Goal: Task Accomplishment & Management: Manage account settings

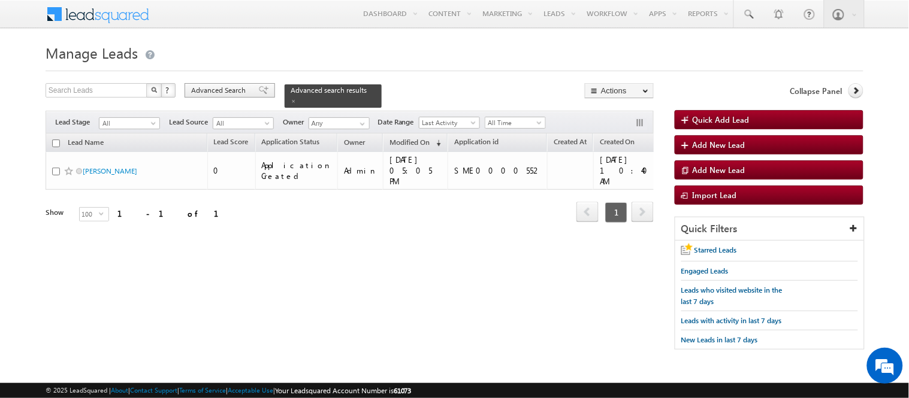
click at [202, 90] on span "Advanced Search" at bounding box center [220, 90] width 58 height 11
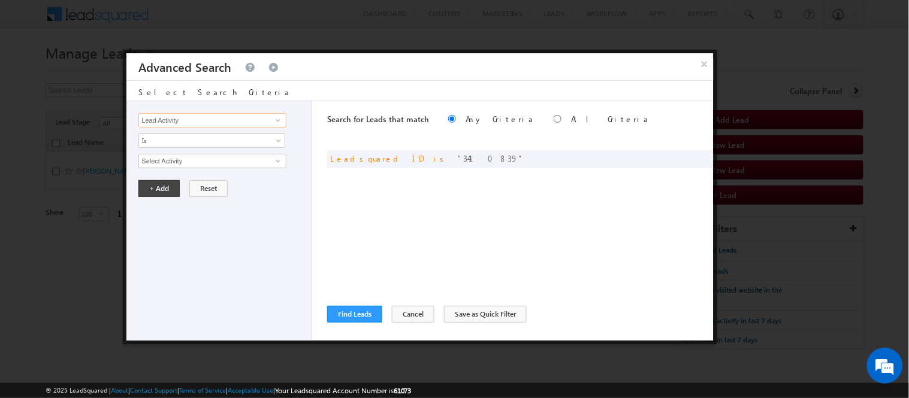
click at [206, 125] on input "Lead Activity" at bounding box center [211, 120] width 147 height 14
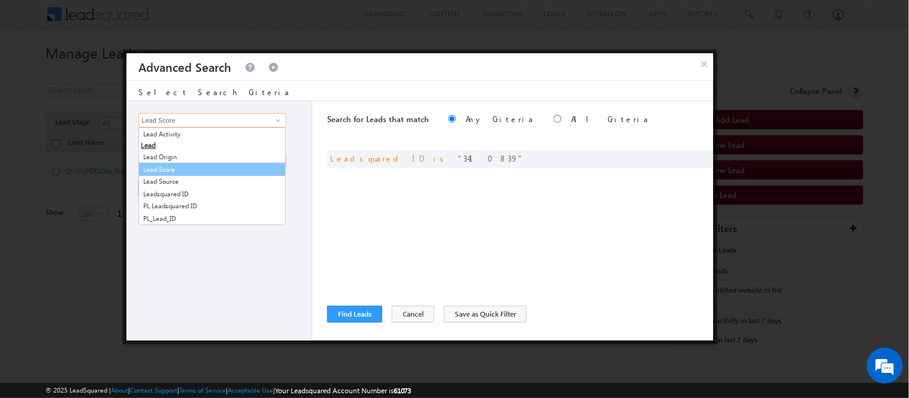
type input "Lead Source"
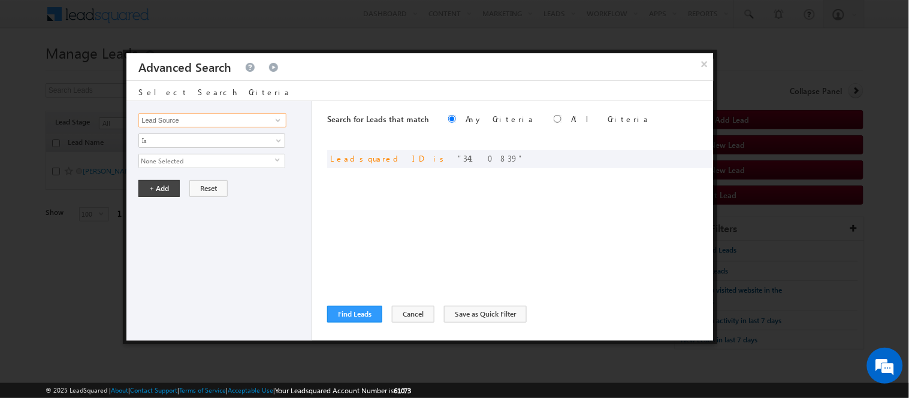
click at [181, 113] on input "Lead Source" at bounding box center [211, 120] width 147 height 14
type input "Leadsquared ID"
click at [184, 163] on input "0" at bounding box center [211, 161] width 147 height 14
paste input "3351620"
type input "3351620"
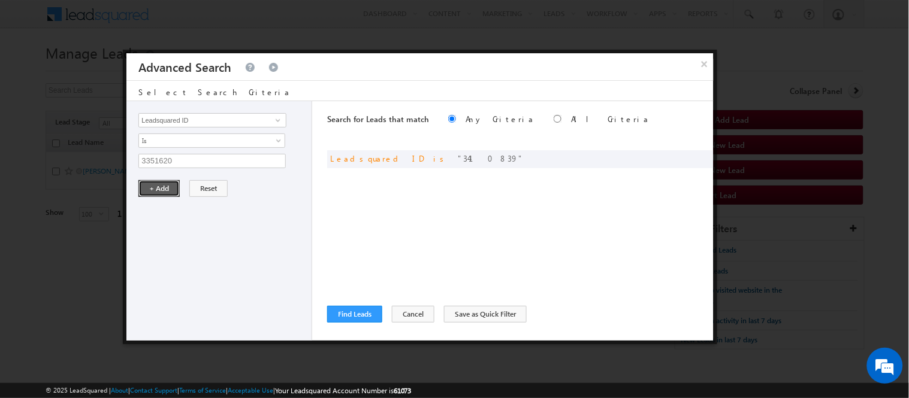
click at [164, 181] on button "+ Add" at bounding box center [158, 188] width 41 height 17
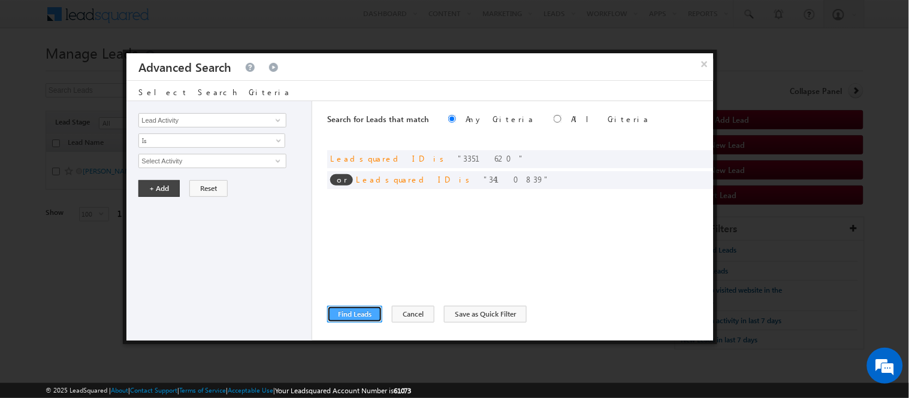
click at [367, 312] on button "Find Leads" at bounding box center [354, 314] width 55 height 17
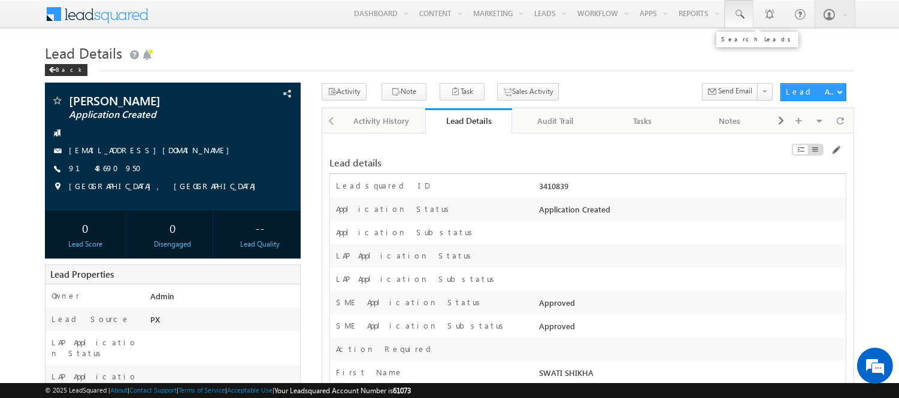
click at [731, 3] on link at bounding box center [739, 14] width 29 height 28
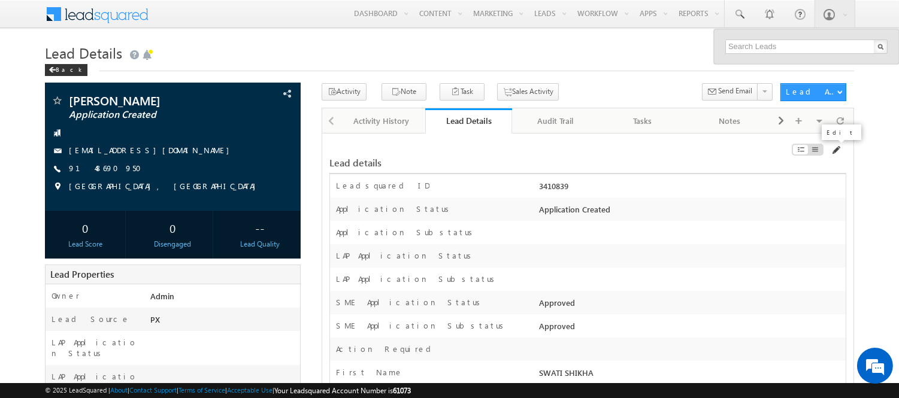
click at [837, 154] on span at bounding box center [836, 151] width 10 height 10
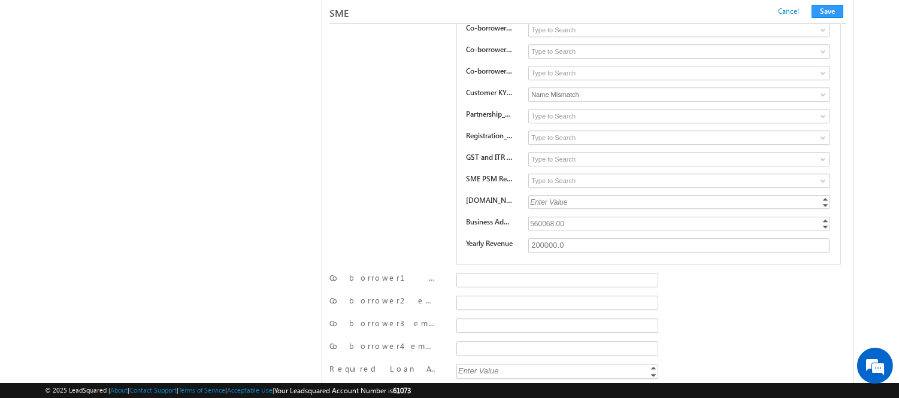
scroll to position [17511, 0]
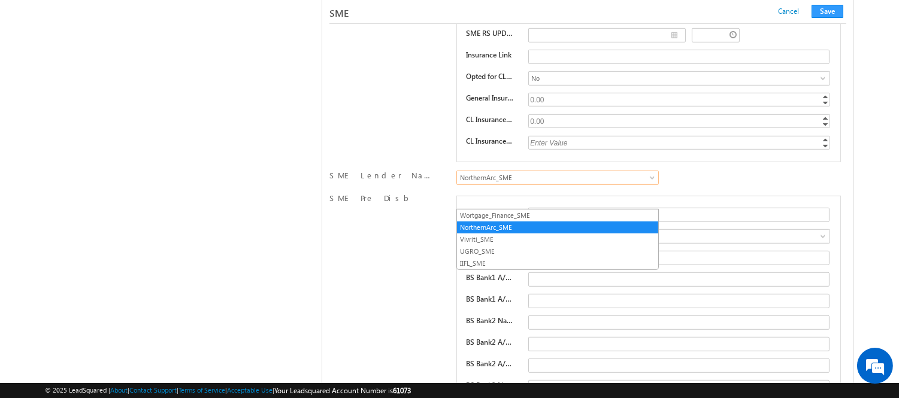
click at [498, 185] on link "NorthernArc_SME" at bounding box center [557, 178] width 202 height 14
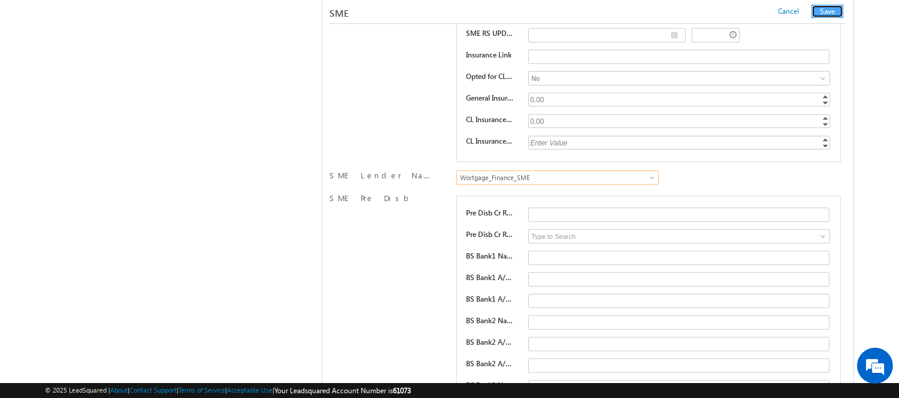
click at [824, 10] on button "Save" at bounding box center [828, 11] width 32 height 13
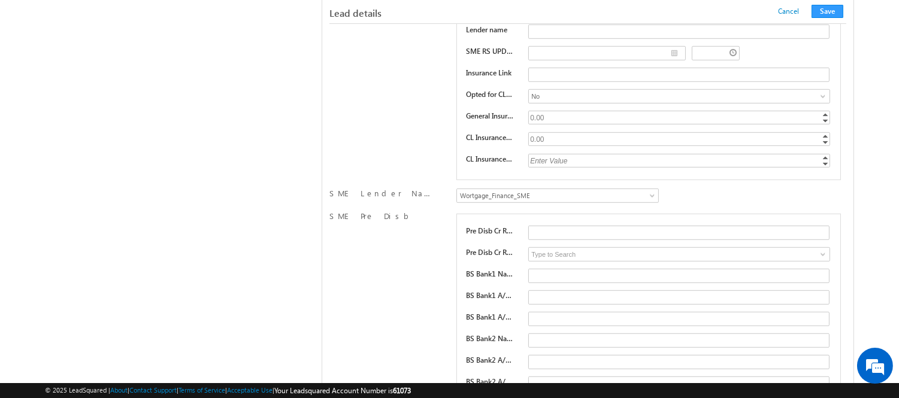
scroll to position [193, 0]
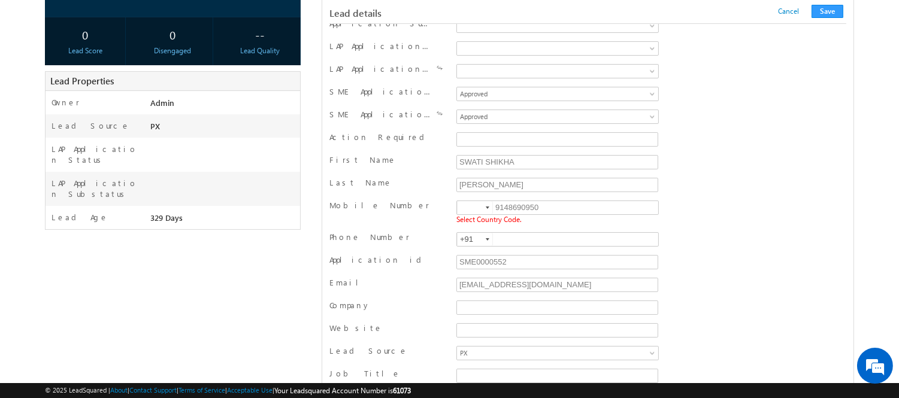
click at [477, 217] on span "Select Country Code." at bounding box center [488, 219] width 65 height 9
click at [466, 202] on input at bounding box center [475, 207] width 36 height 13
type input "+91"
click at [827, 14] on button "Save" at bounding box center [828, 11] width 32 height 13
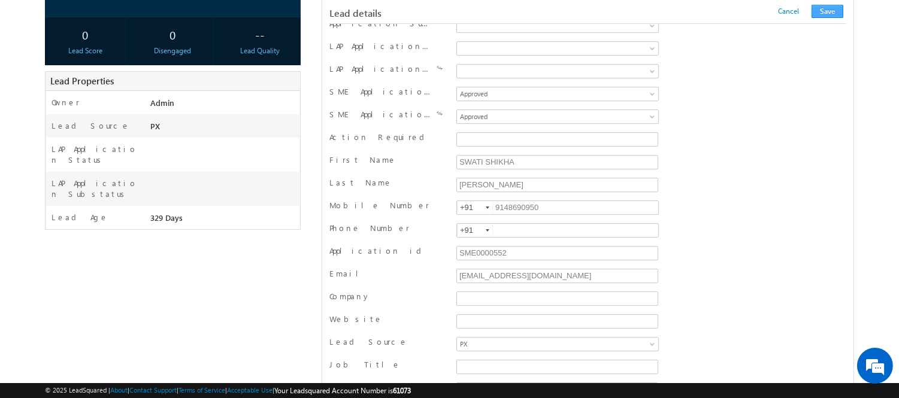
scroll to position [1202, 0]
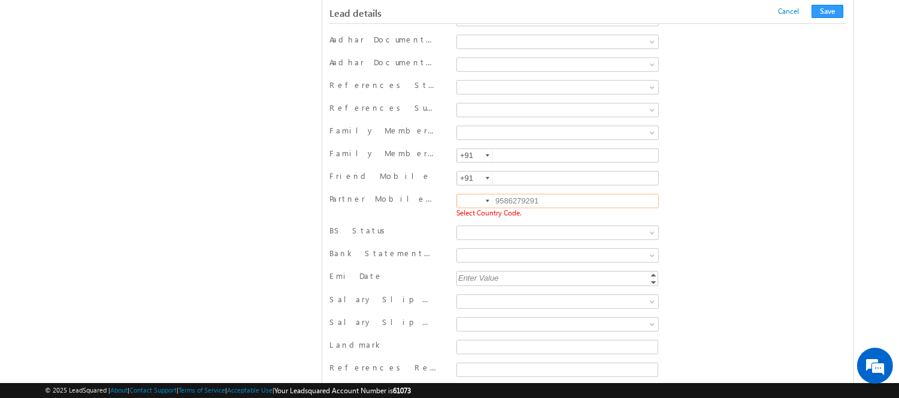
click at [474, 199] on input at bounding box center [475, 201] width 36 height 13
type input "+91"
click at [825, 14] on button "Save" at bounding box center [828, 11] width 32 height 13
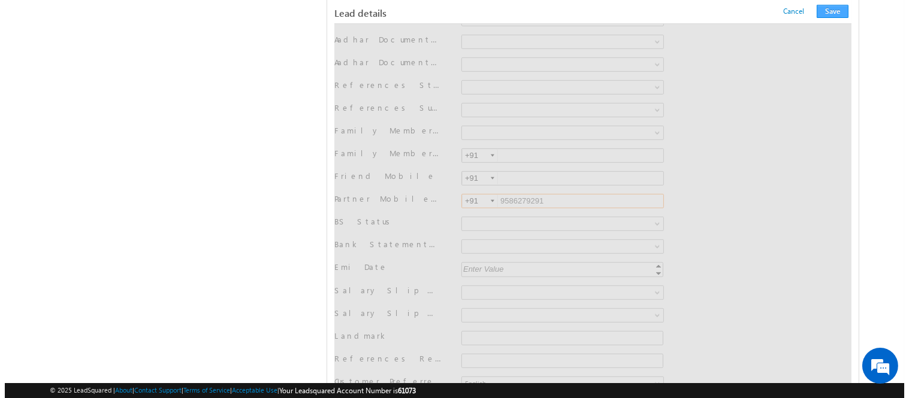
scroll to position [0, 0]
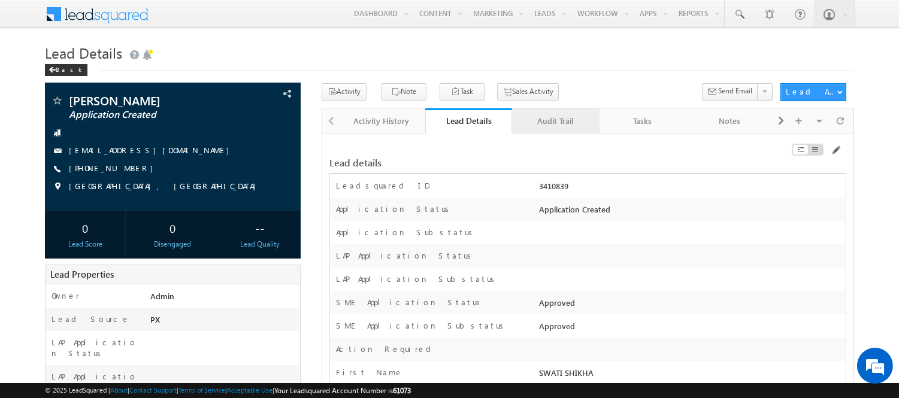
click at [559, 122] on div "Audit Trail" at bounding box center [555, 121] width 66 height 14
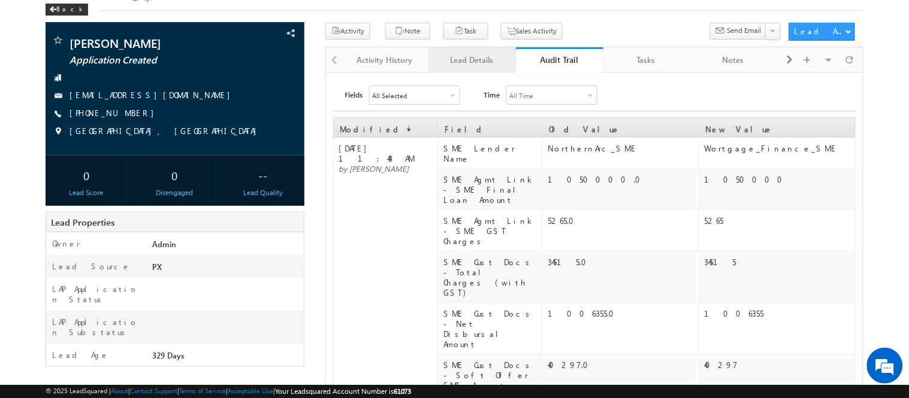
scroll to position [60, 0]
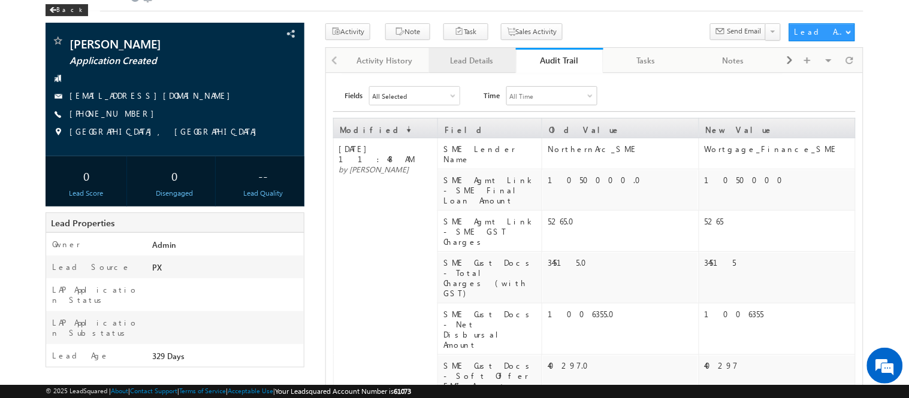
click at [452, 57] on div "Lead Details" at bounding box center [471, 60] width 66 height 14
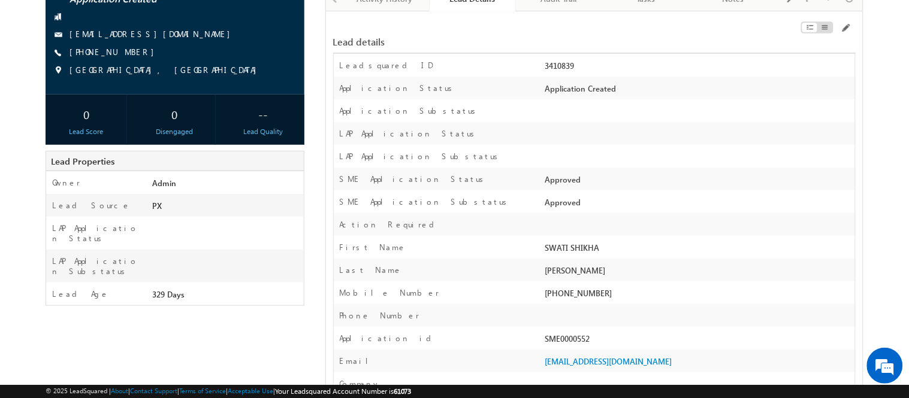
scroll to position [123, 0]
drag, startPoint x: 587, startPoint y: 74, endPoint x: 547, endPoint y: 66, distance: 40.9
click at [547, 66] on div "3410839" at bounding box center [698, 67] width 313 height 17
copy div "3410839"
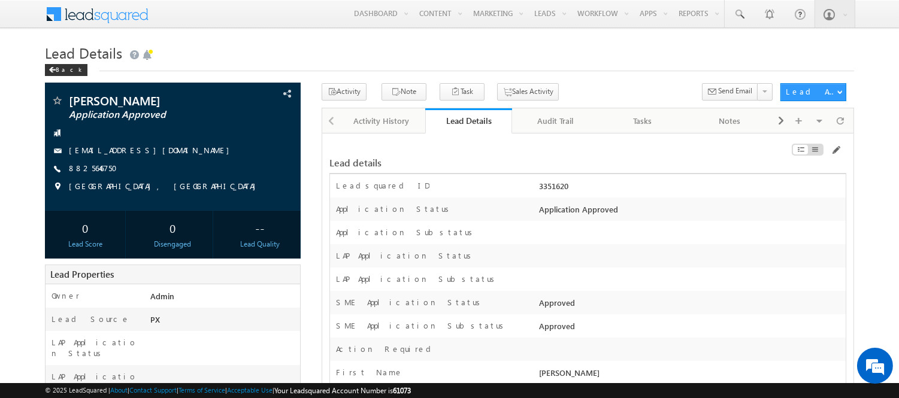
click at [836, 156] on div at bounding box center [765, 152] width 164 height 13
click at [836, 149] on span at bounding box center [836, 151] width 10 height 10
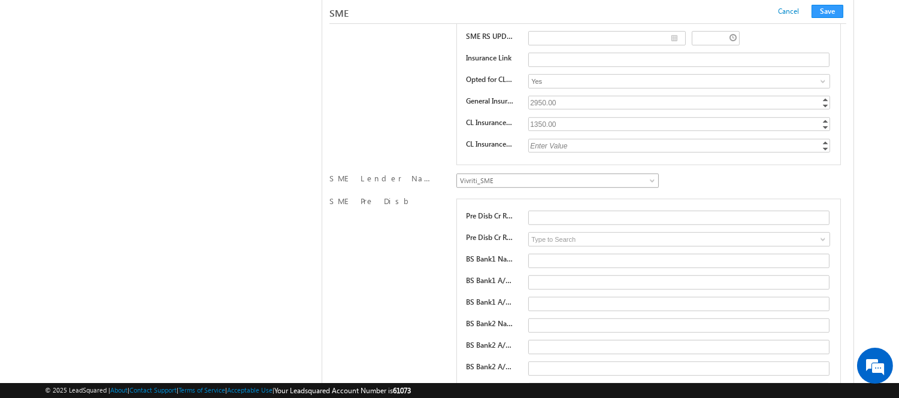
click at [542, 186] on span "Vivriti_SME" at bounding box center [550, 180] width 187 height 11
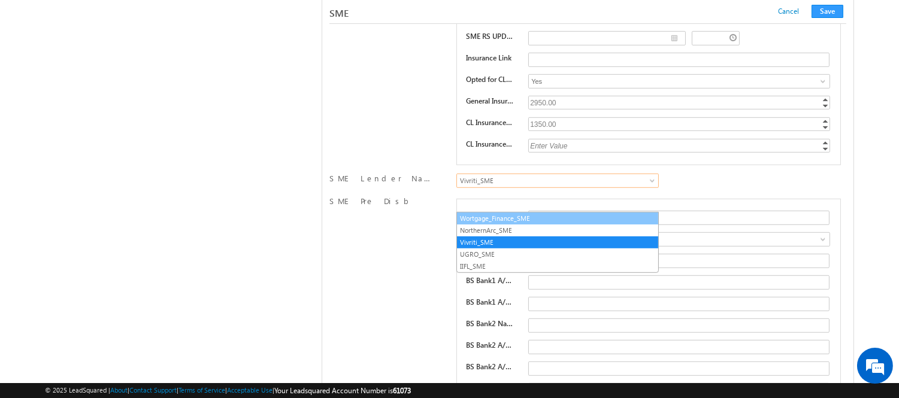
click at [511, 218] on link "Wortgage_Finance_SME" at bounding box center [557, 218] width 201 height 11
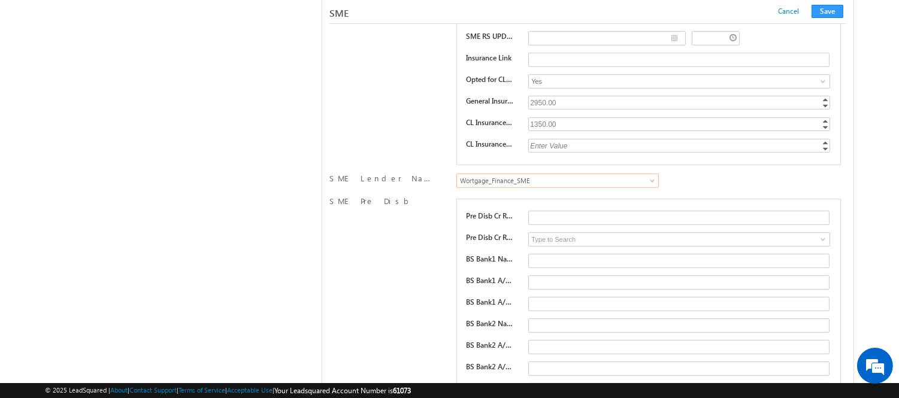
click at [839, 4] on div "SME Cancel Save Cancel Save" at bounding box center [587, 12] width 517 height 24
click at [830, 7] on button "Save" at bounding box center [828, 11] width 32 height 13
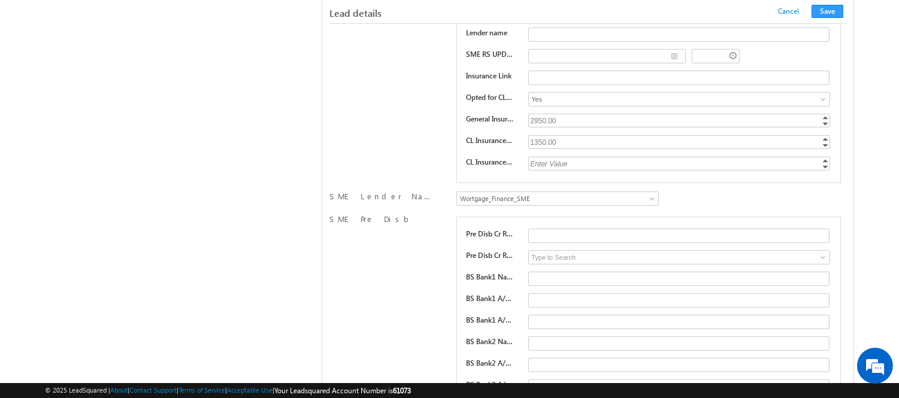
scroll to position [193, 0]
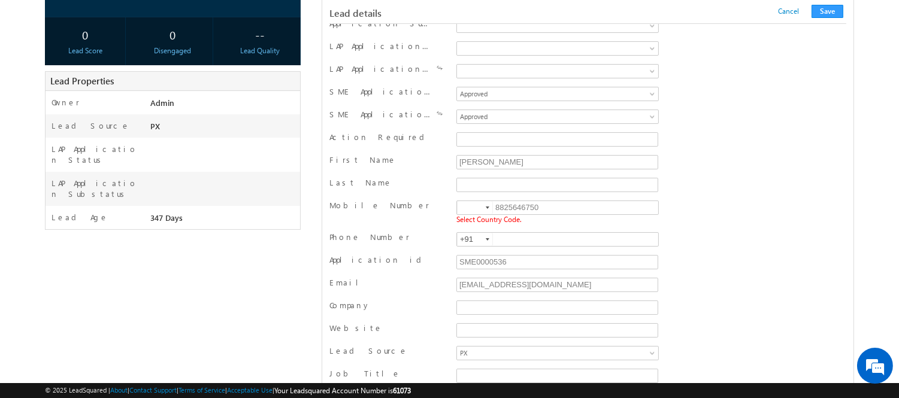
click at [474, 211] on input at bounding box center [475, 207] width 36 height 13
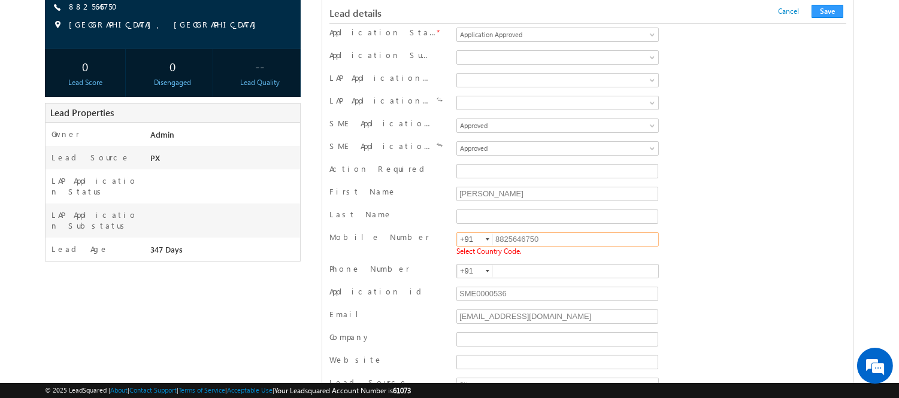
scroll to position [163, 0]
type input "+91"
click at [551, 316] on input "karthikeyan1.a@werize.com" at bounding box center [557, 315] width 202 height 14
type input "karthikeyan.a@werize.com"
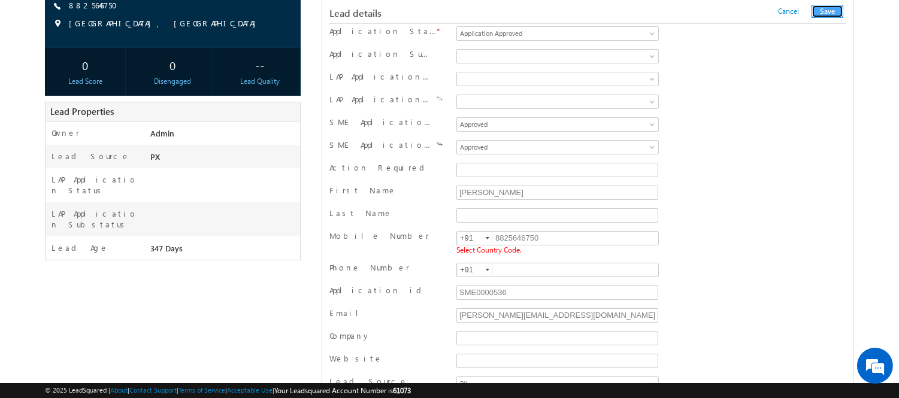
click at [824, 14] on button "Save" at bounding box center [828, 11] width 32 height 13
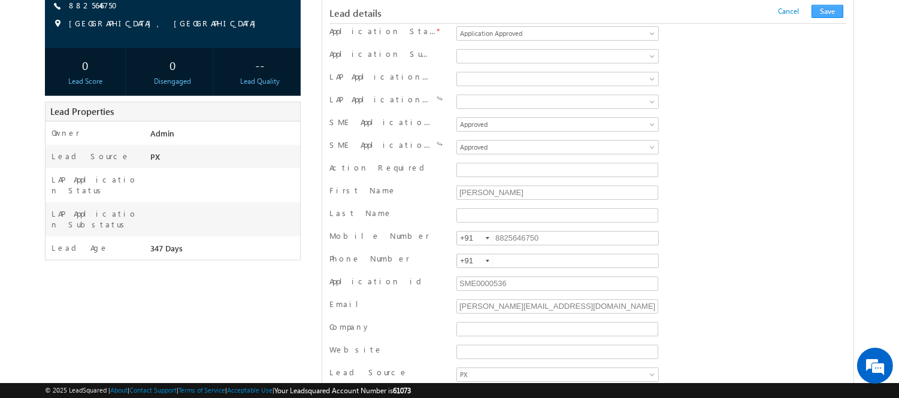
scroll to position [1202, 0]
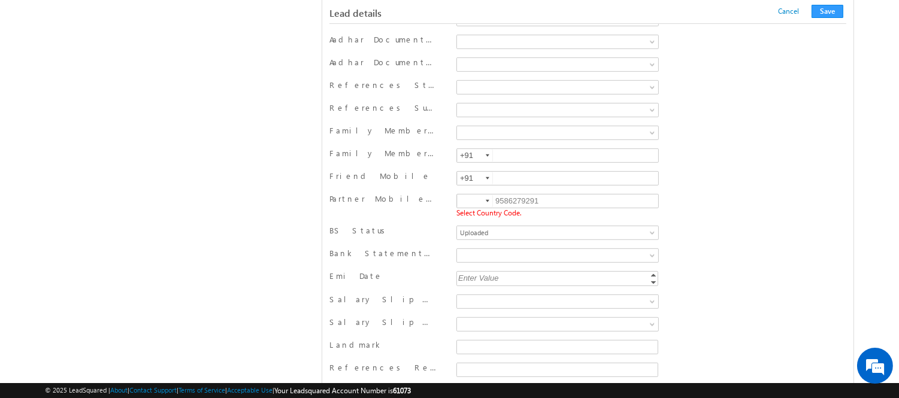
click at [464, 208] on input at bounding box center [475, 201] width 36 height 13
type input "+91"
click at [839, 10] on button "Save" at bounding box center [828, 11] width 32 height 13
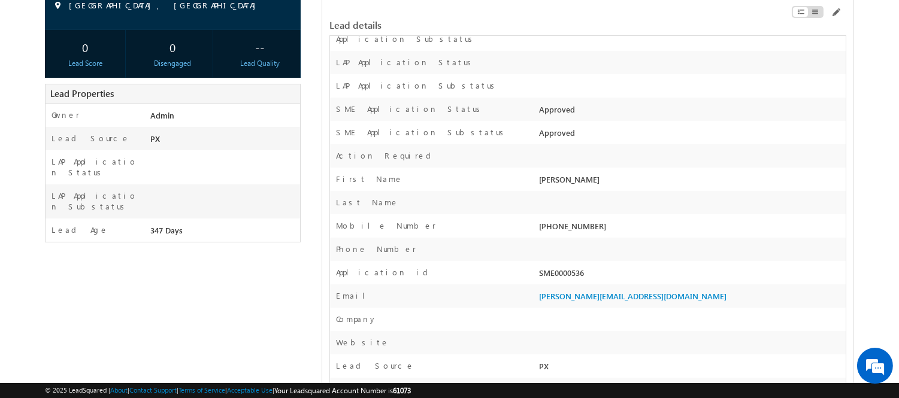
scroll to position [186, 0]
drag, startPoint x: 622, startPoint y: 228, endPoint x: 556, endPoint y: 234, distance: 66.2
click at [556, 234] on div "+91-8825646750" at bounding box center [691, 227] width 310 height 17
copy div "8825646750"
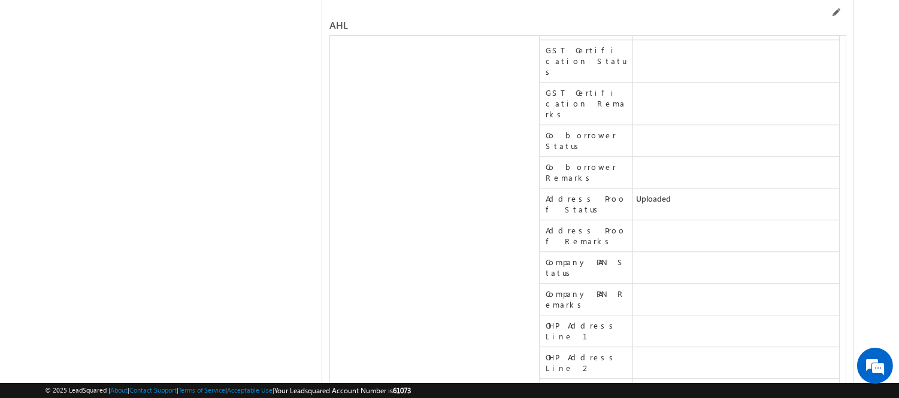
scroll to position [22237, 0]
click at [833, 10] on span at bounding box center [836, 13] width 10 height 10
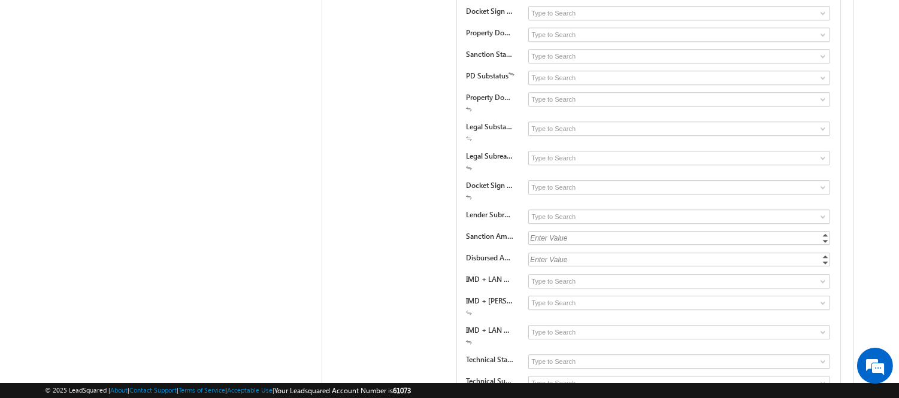
scroll to position [17508, 0]
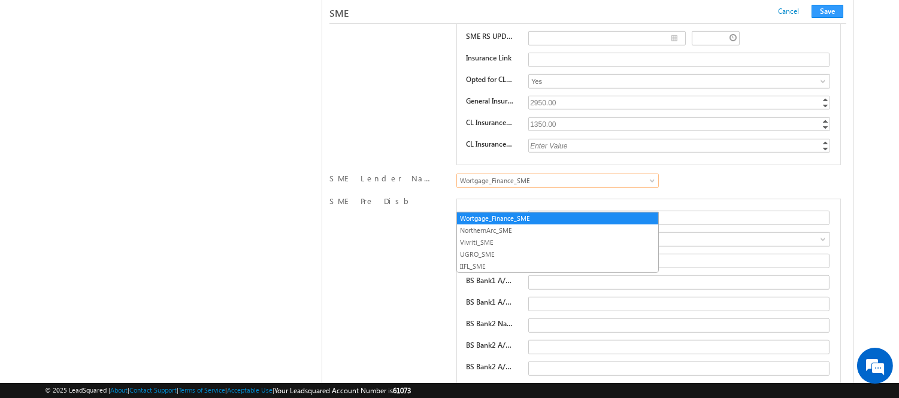
click at [591, 186] on span "Wortgage_Finance_SME" at bounding box center [550, 180] width 187 height 11
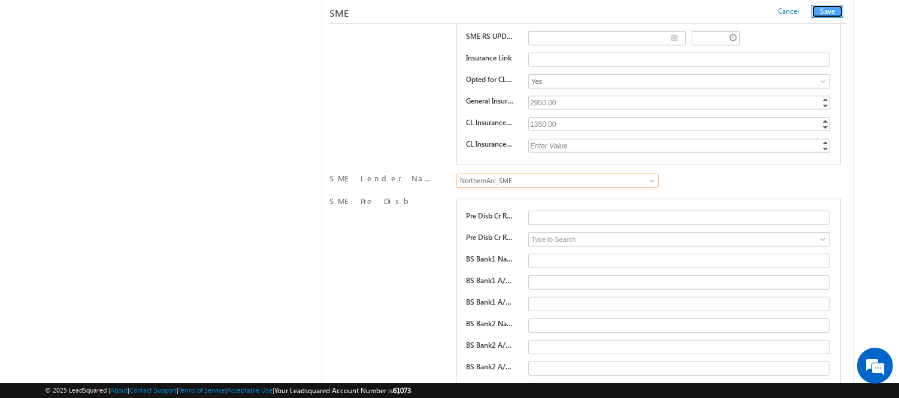
click at [823, 17] on button "Save" at bounding box center [828, 11] width 32 height 13
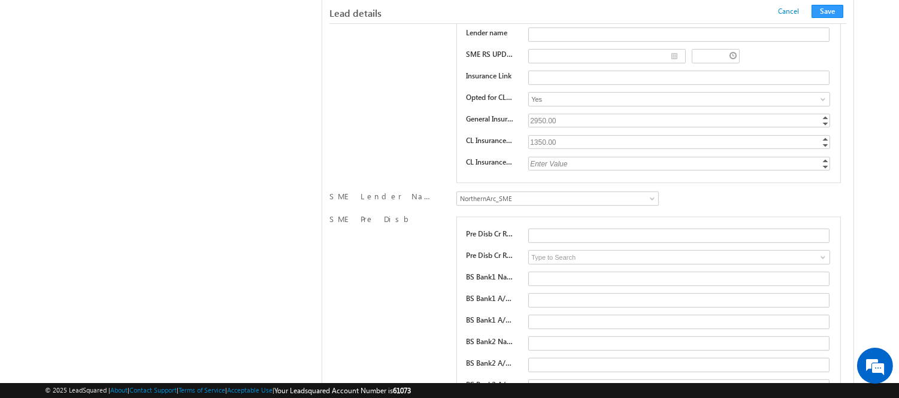
scroll to position [193, 0]
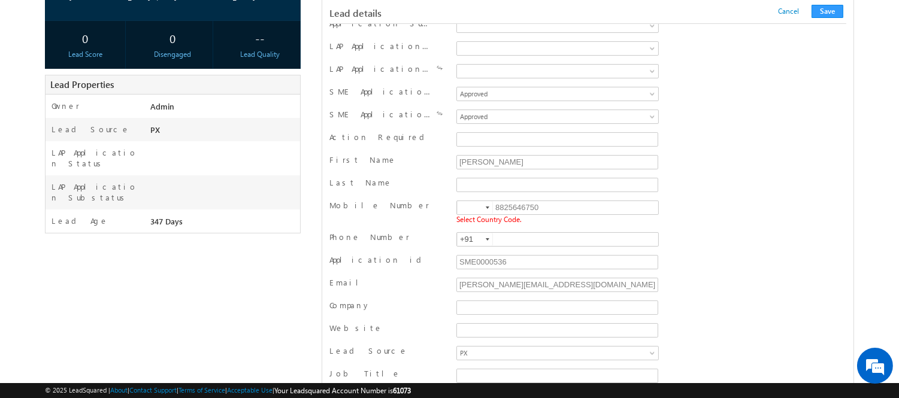
click at [468, 208] on input at bounding box center [475, 207] width 36 height 13
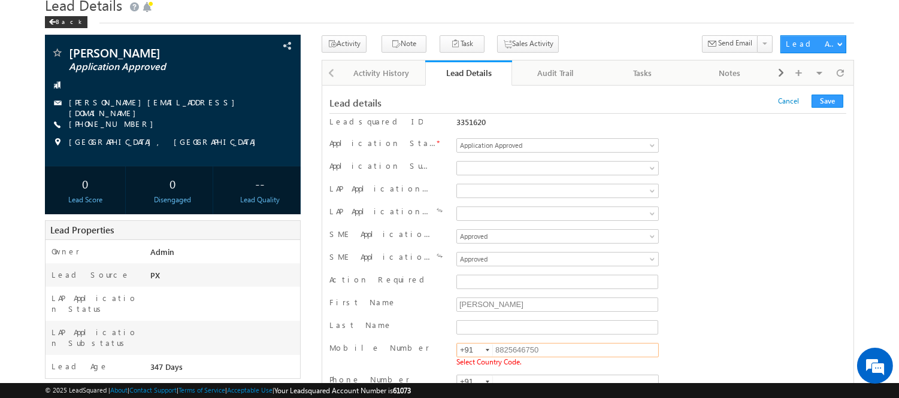
scroll to position [46, 0]
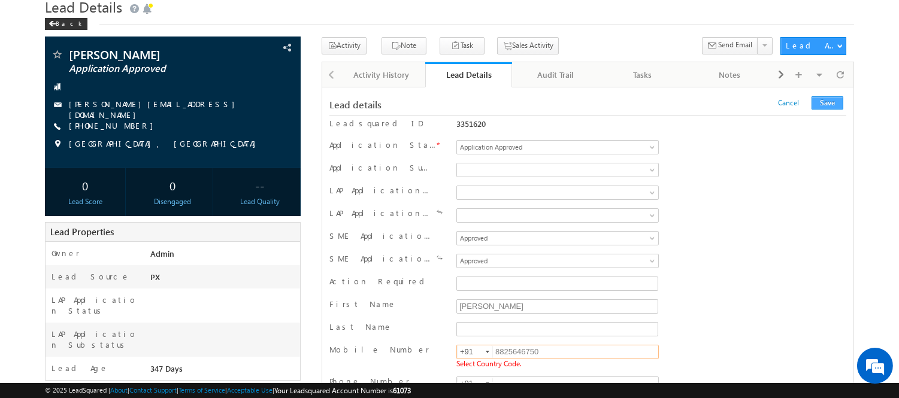
type input "+91"
click at [821, 105] on button "Save" at bounding box center [828, 102] width 32 height 13
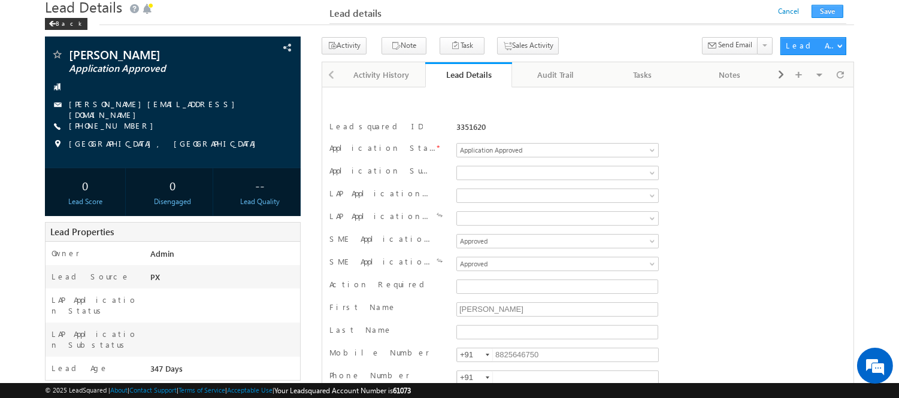
scroll to position [1199, 0]
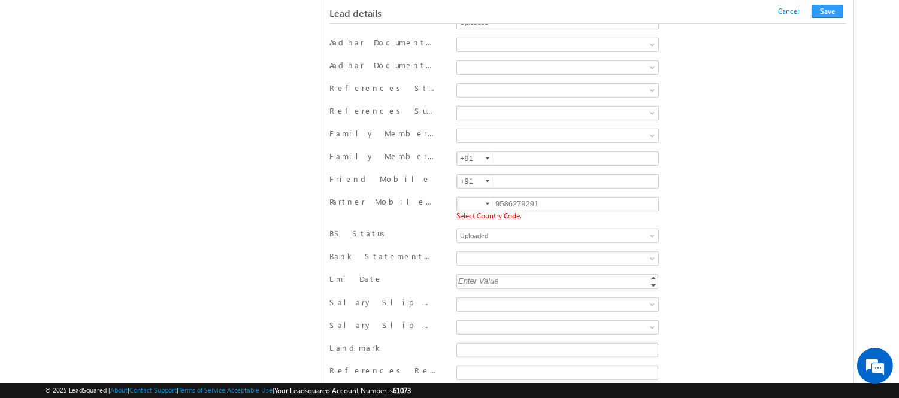
click at [477, 199] on div "Partner Mobile Number 9586279291 Select Country Code." at bounding box center [587, 210] width 517 height 32
click at [476, 205] on input at bounding box center [475, 204] width 36 height 13
type input "+91"
click at [829, 16] on button "Save" at bounding box center [828, 11] width 32 height 13
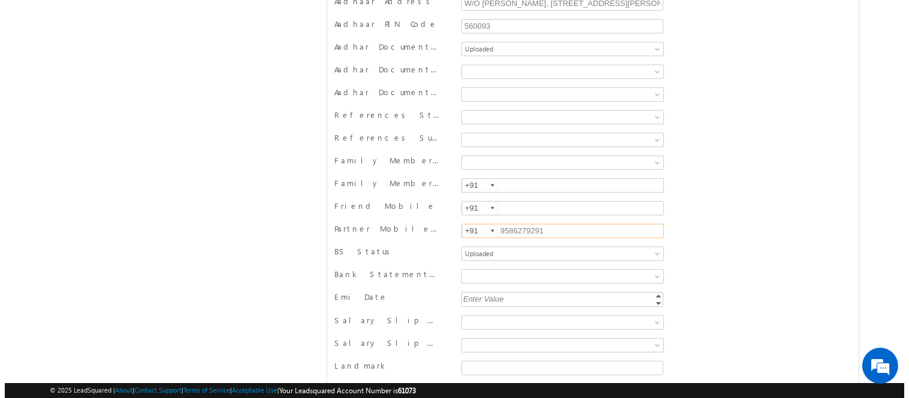
scroll to position [0, 0]
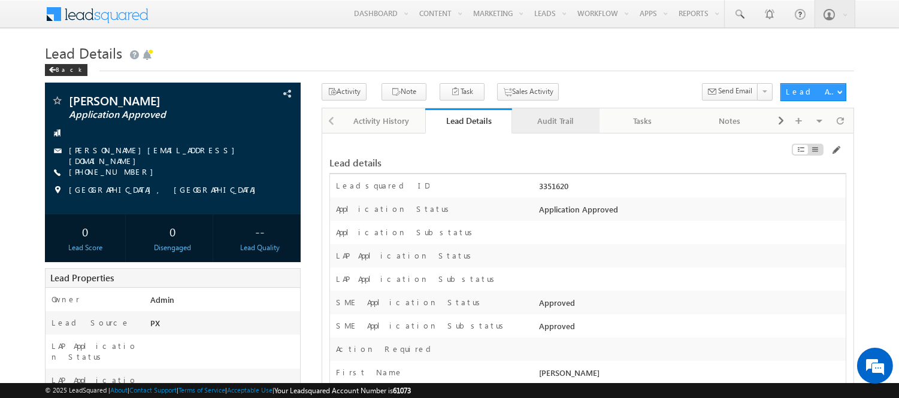
click at [556, 128] on div "Audit Trail" at bounding box center [555, 121] width 66 height 14
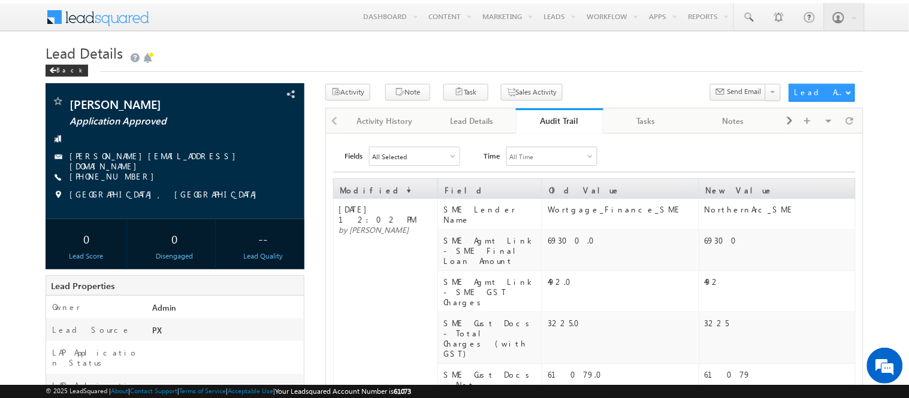
click at [551, 125] on div "Audit Trail" at bounding box center [559, 120] width 69 height 11
click at [519, 106] on div "Activity Note Task Sales Activity" at bounding box center [594, 96] width 538 height 25
click at [536, 116] on div "Audit Trail" at bounding box center [559, 120] width 69 height 11
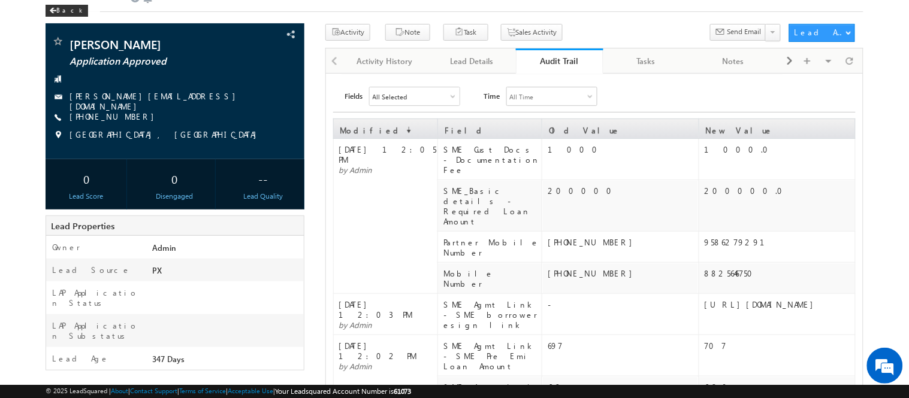
scroll to position [60, 0]
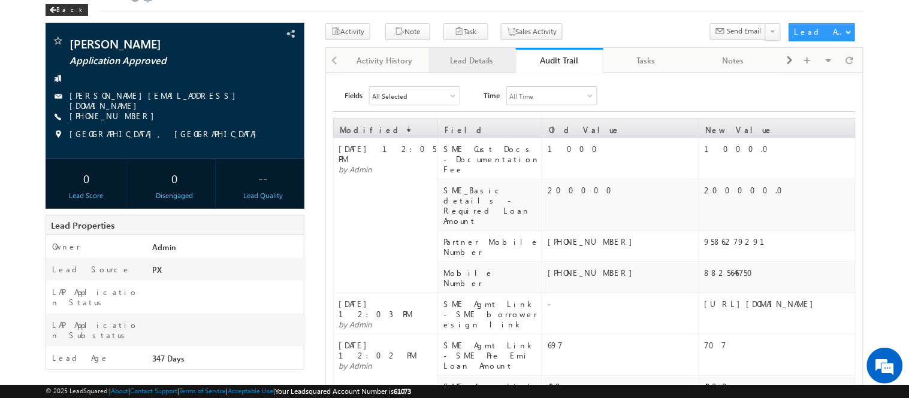
click at [466, 63] on div "Lead Details" at bounding box center [471, 60] width 66 height 14
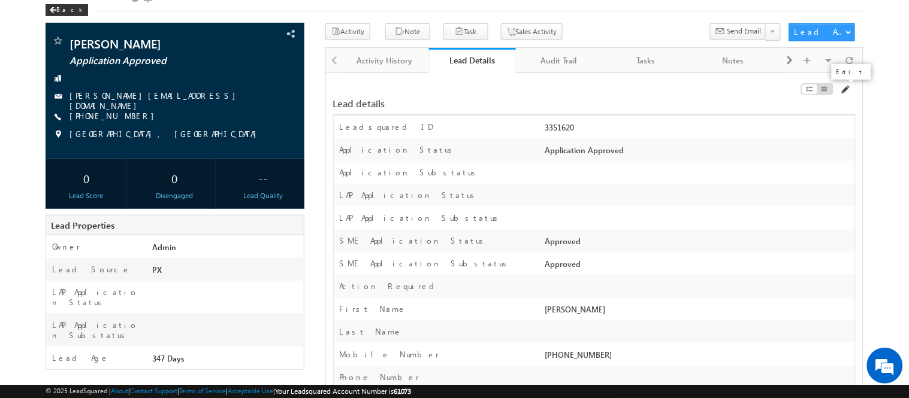
click at [843, 92] on span at bounding box center [845, 90] width 10 height 10
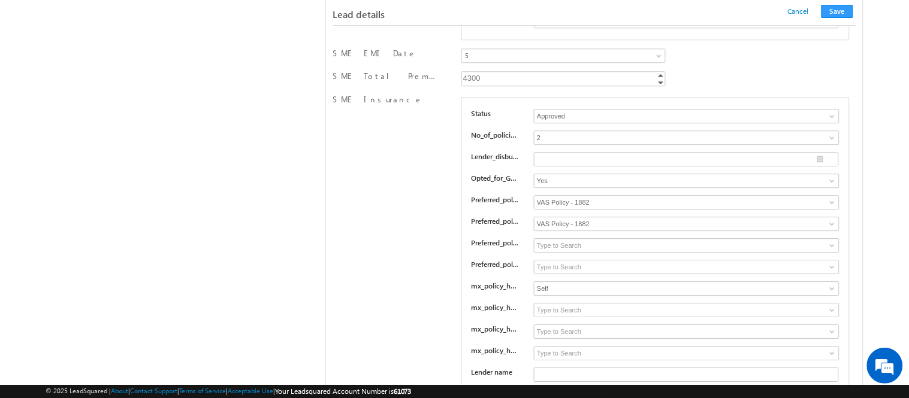
scroll to position [17428, 0]
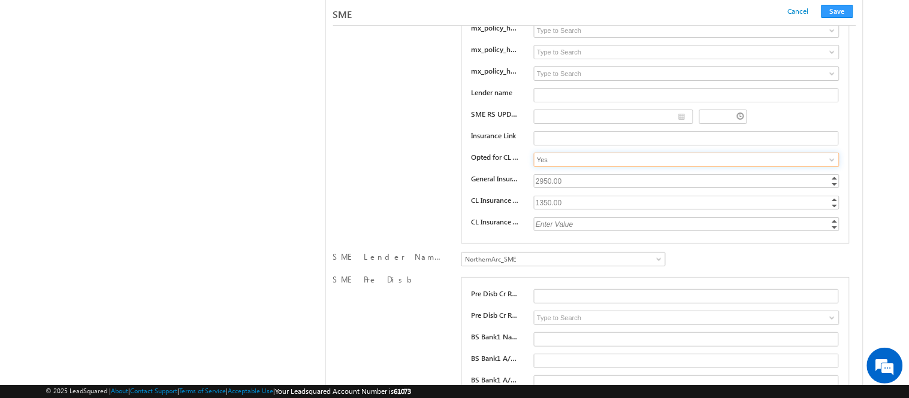
click at [673, 167] on input "Yes" at bounding box center [686, 160] width 305 height 14
type input "No"
click at [827, 10] on button "Save" at bounding box center [837, 11] width 32 height 13
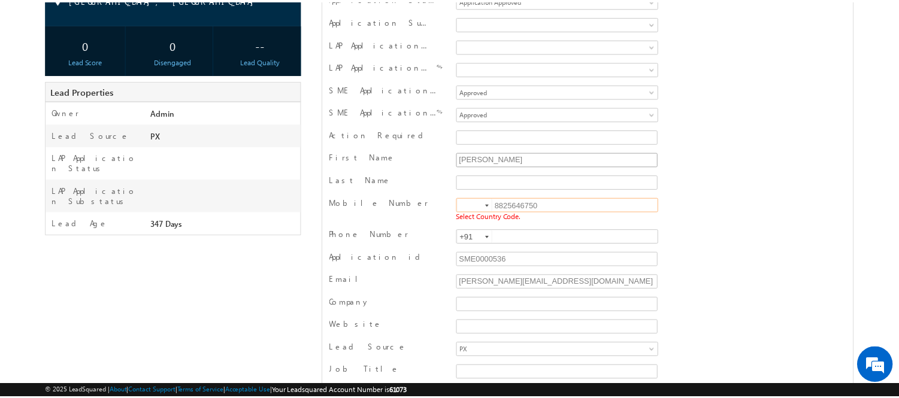
scroll to position [0, 0]
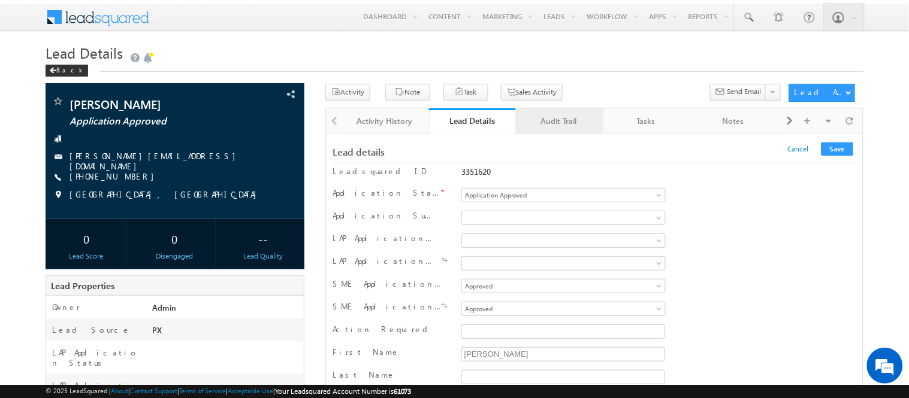
click at [561, 116] on div "Audit Trail" at bounding box center [558, 121] width 66 height 14
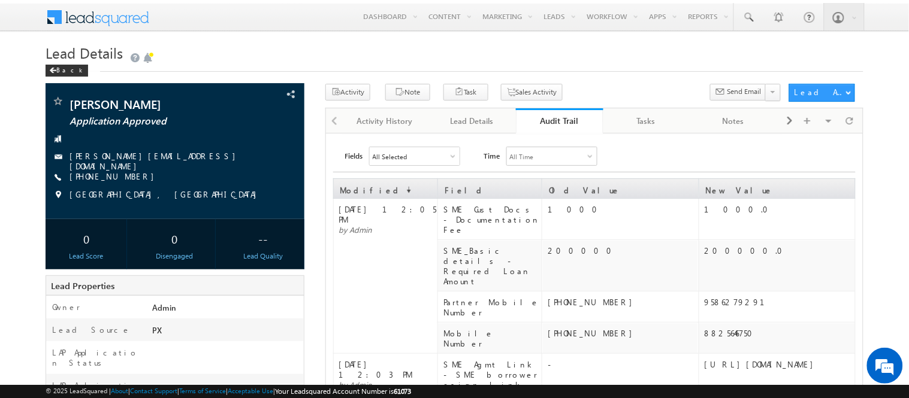
click at [547, 116] on div "Audit Trail" at bounding box center [559, 120] width 69 height 11
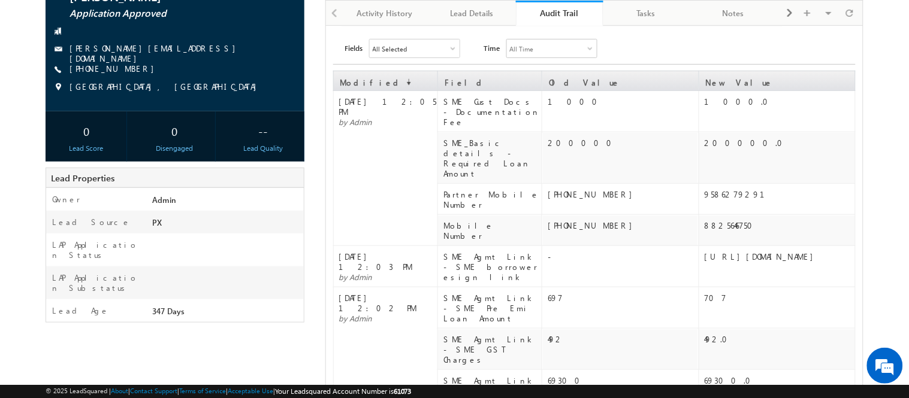
scroll to position [90, 0]
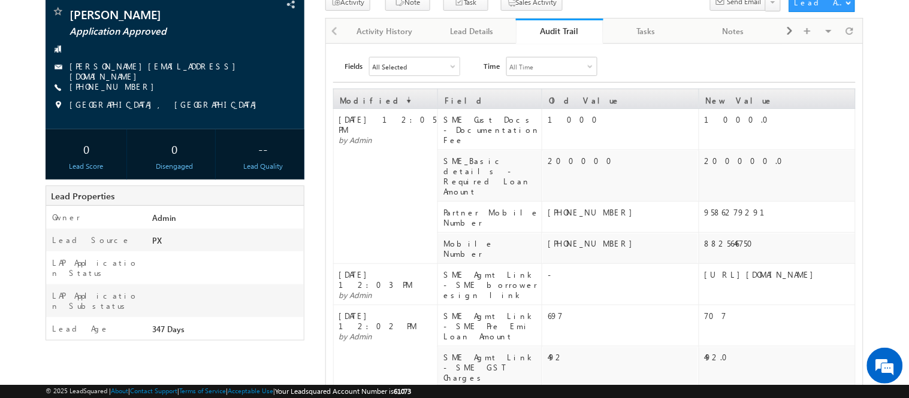
click at [546, 36] on div "Audit Trail" at bounding box center [559, 30] width 69 height 11
click at [541, 36] on div "Audit Trail" at bounding box center [559, 30] width 69 height 11
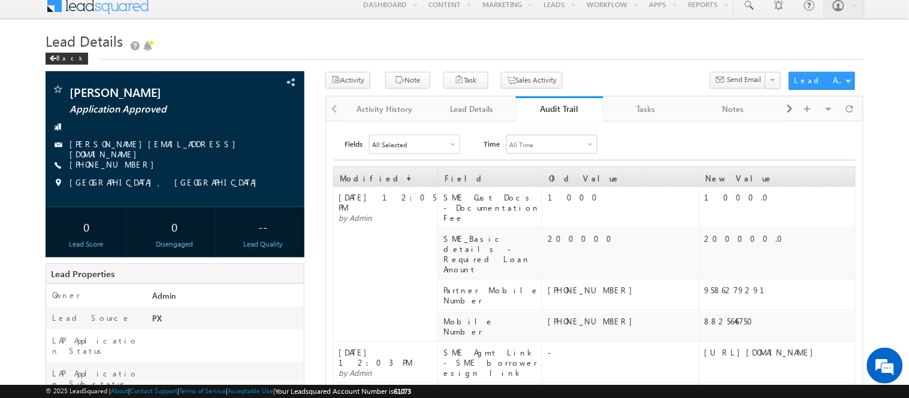
scroll to position [11, 0]
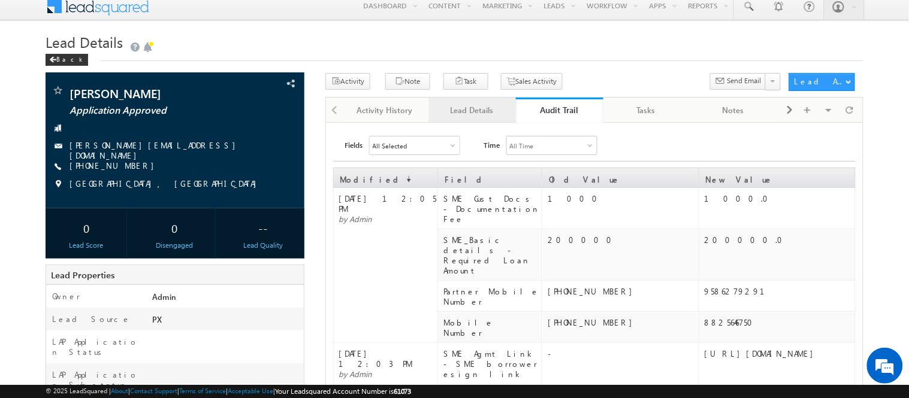
click at [486, 102] on link "Lead Details" at bounding box center [472, 110] width 87 height 25
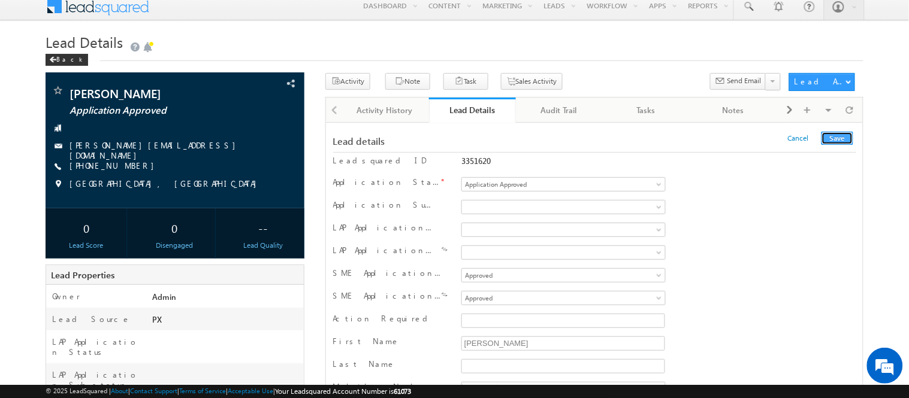
click at [837, 137] on button "Save" at bounding box center [837, 138] width 32 height 13
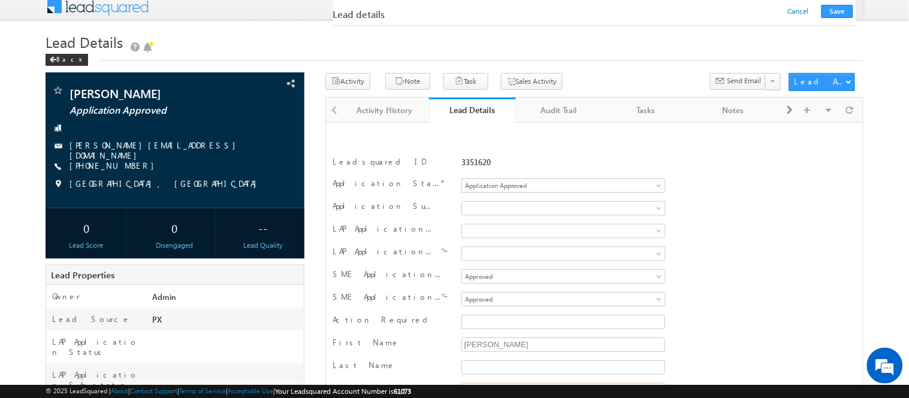
scroll to position [195, 0]
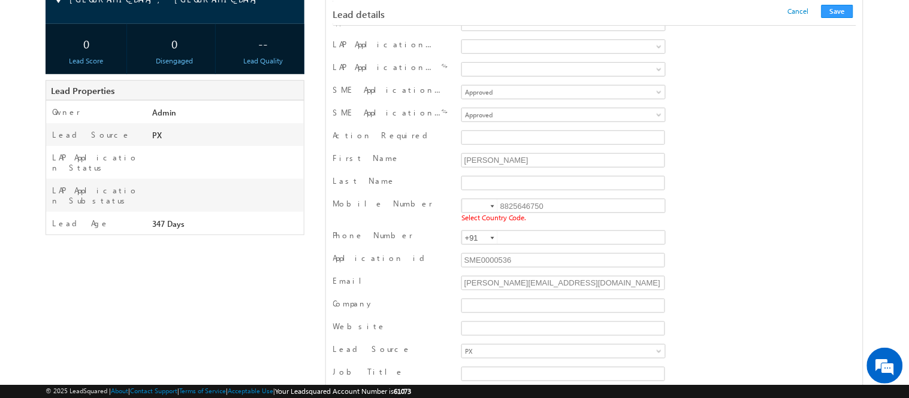
click at [468, 199] on div "8825646750 Select Country Code." at bounding box center [563, 211] width 210 height 27
click at [468, 207] on input at bounding box center [480, 205] width 36 height 13
type input "+91"
click at [835, 14] on button "Save" at bounding box center [837, 11] width 32 height 13
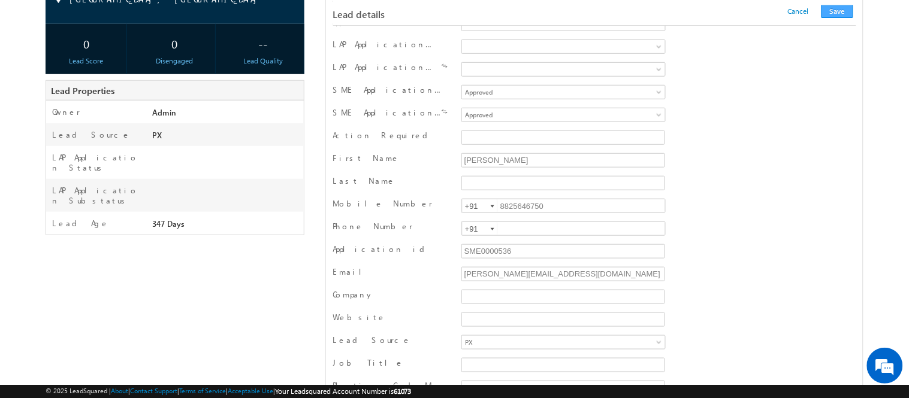
scroll to position [1202, 0]
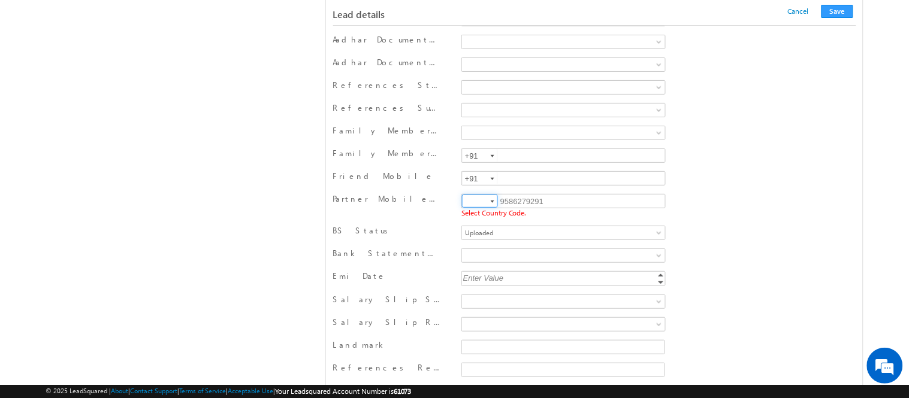
click at [467, 208] on input at bounding box center [480, 201] width 36 height 13
type input "+91"
click at [831, 13] on button "Save" at bounding box center [837, 11] width 32 height 13
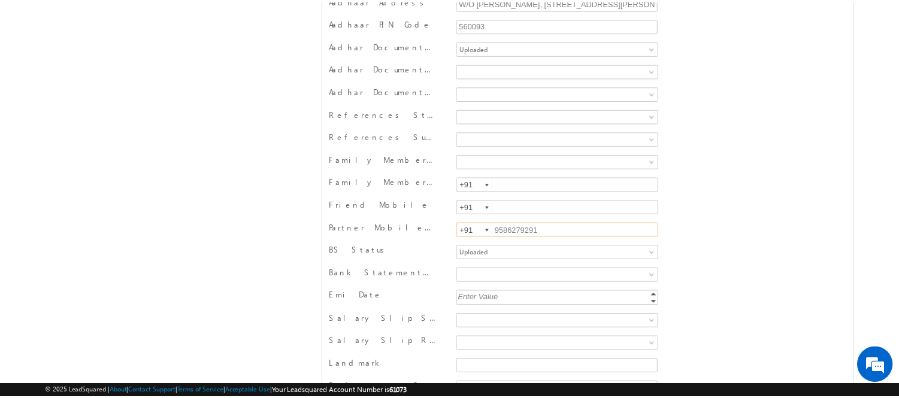
scroll to position [0, 0]
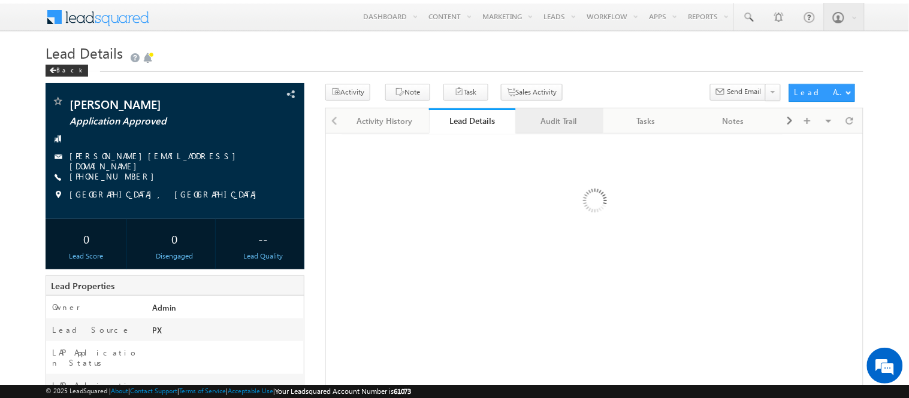
click at [558, 126] on div "Audit Trail" at bounding box center [558, 121] width 66 height 14
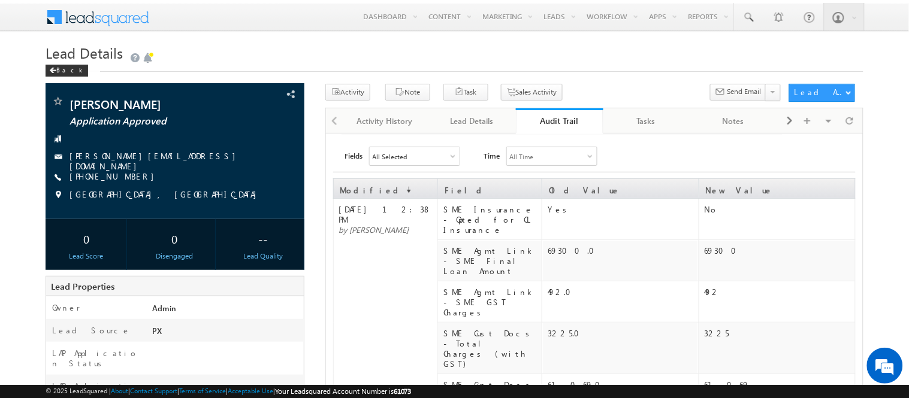
click at [558, 126] on div "Audit Trail" at bounding box center [559, 120] width 69 height 11
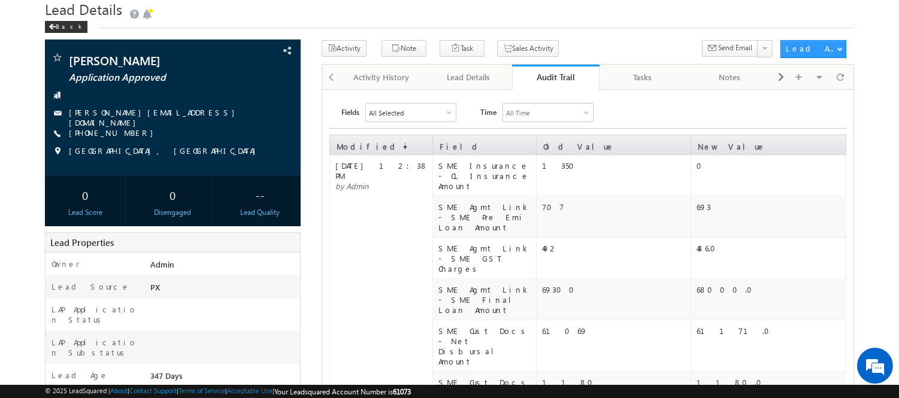
scroll to position [44, 0]
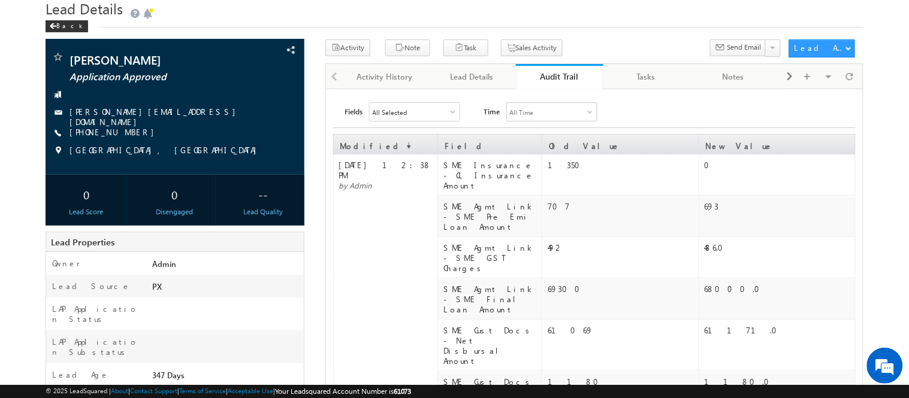
click at [541, 79] on div "Audit Trail" at bounding box center [559, 76] width 69 height 11
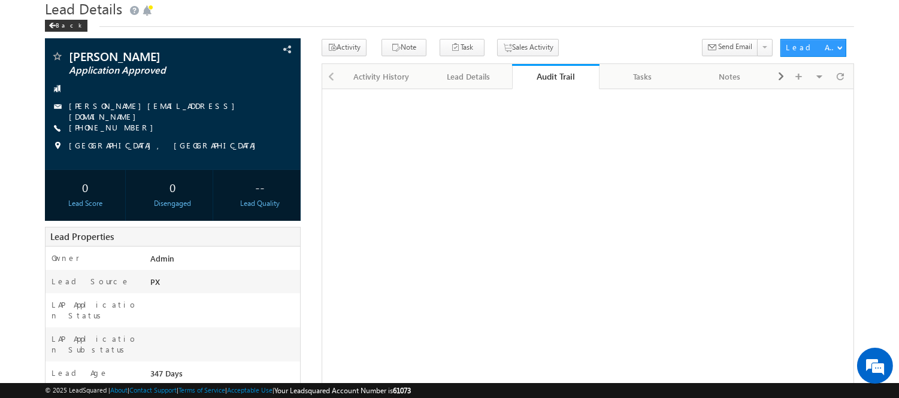
click at [541, 79] on div "Audit Trail" at bounding box center [555, 76] width 69 height 11
click at [647, 243] on div "Lead details Leadsquared ID 3351620 Application Status *" at bounding box center [588, 332] width 532 height 486
click at [548, 68] on link "Audit Trail" at bounding box center [555, 76] width 87 height 25
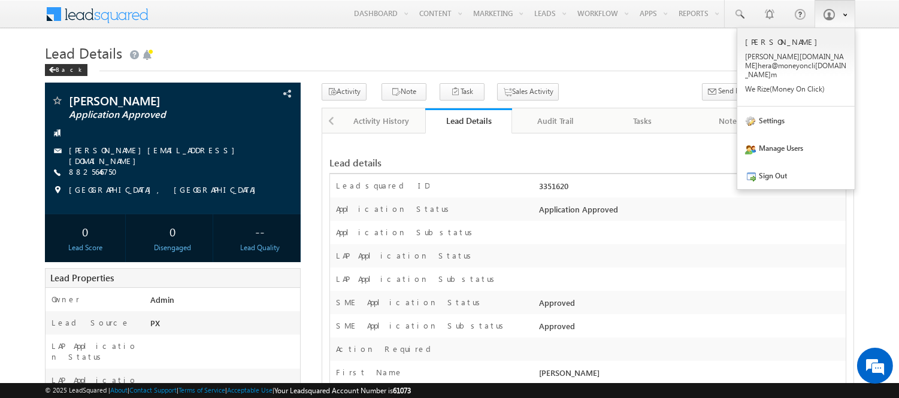
click at [830, 26] on link at bounding box center [835, 14] width 41 height 28
click at [665, 43] on h1 "Lead Details" at bounding box center [449, 51] width 809 height 23
